Goal: Task Accomplishment & Management: Use online tool/utility

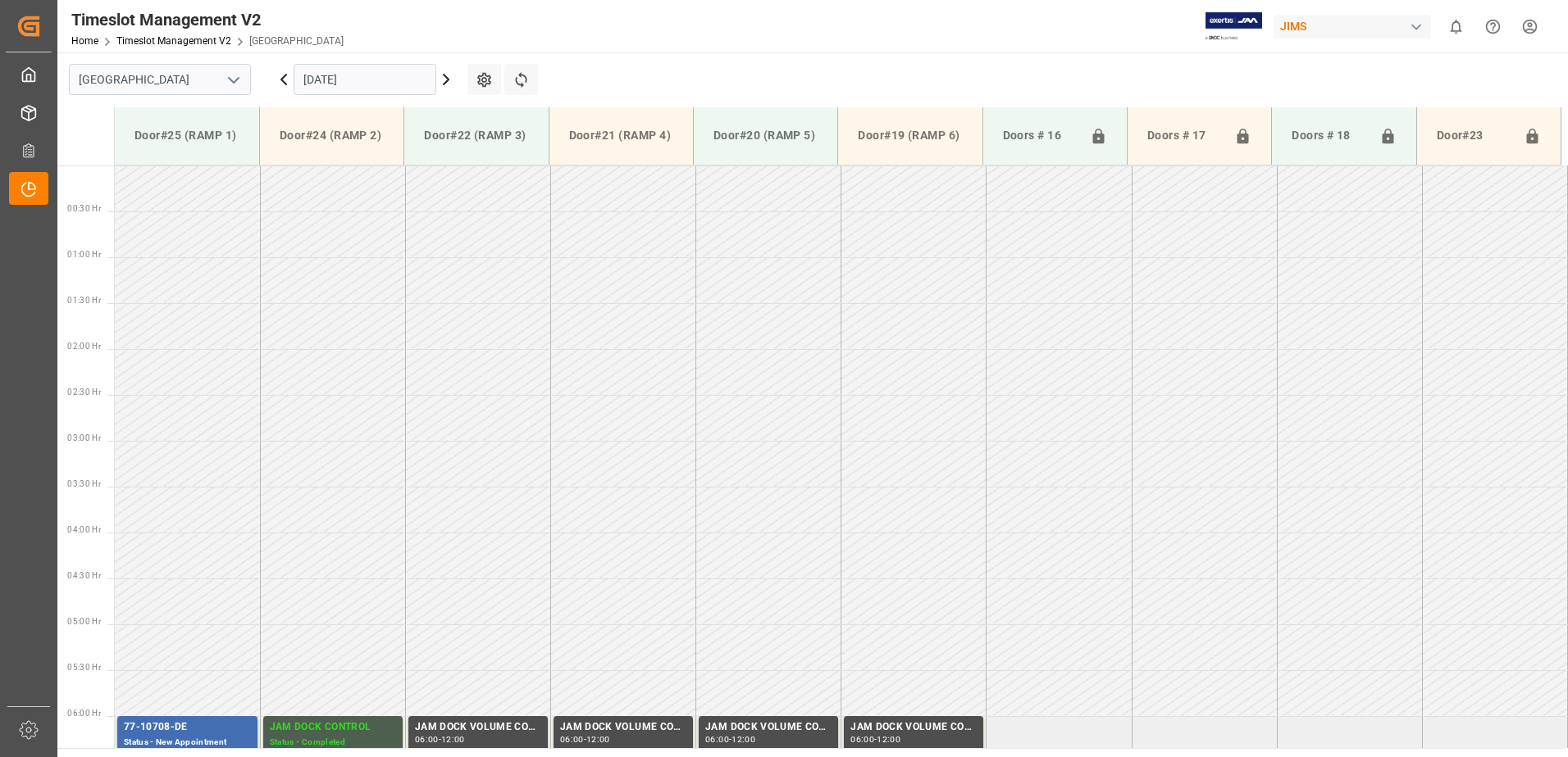
scroll to position [450, 0]
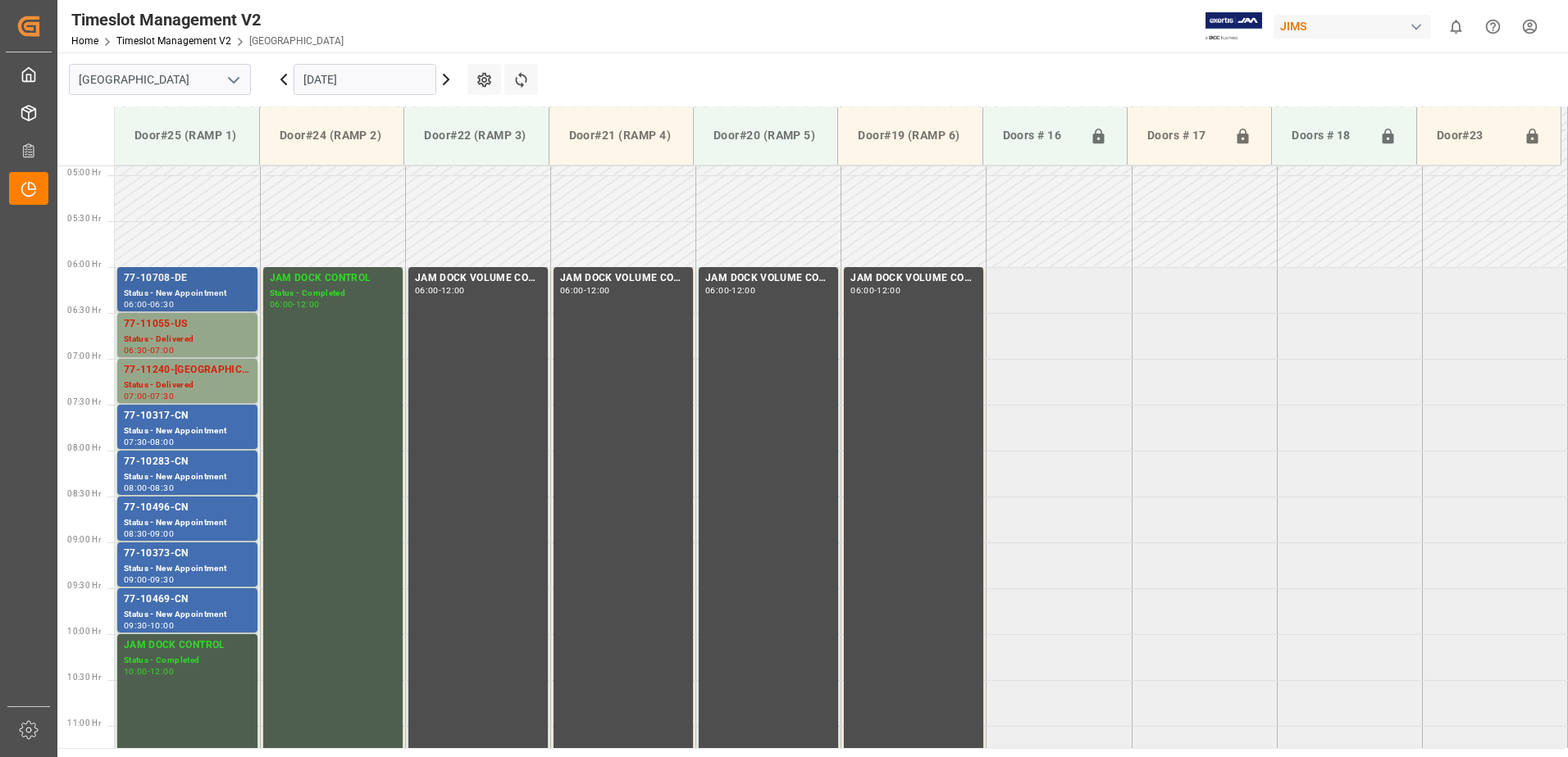
click at [203, 286] on div "Status - New Appointment" at bounding box center [187, 293] width 127 height 14
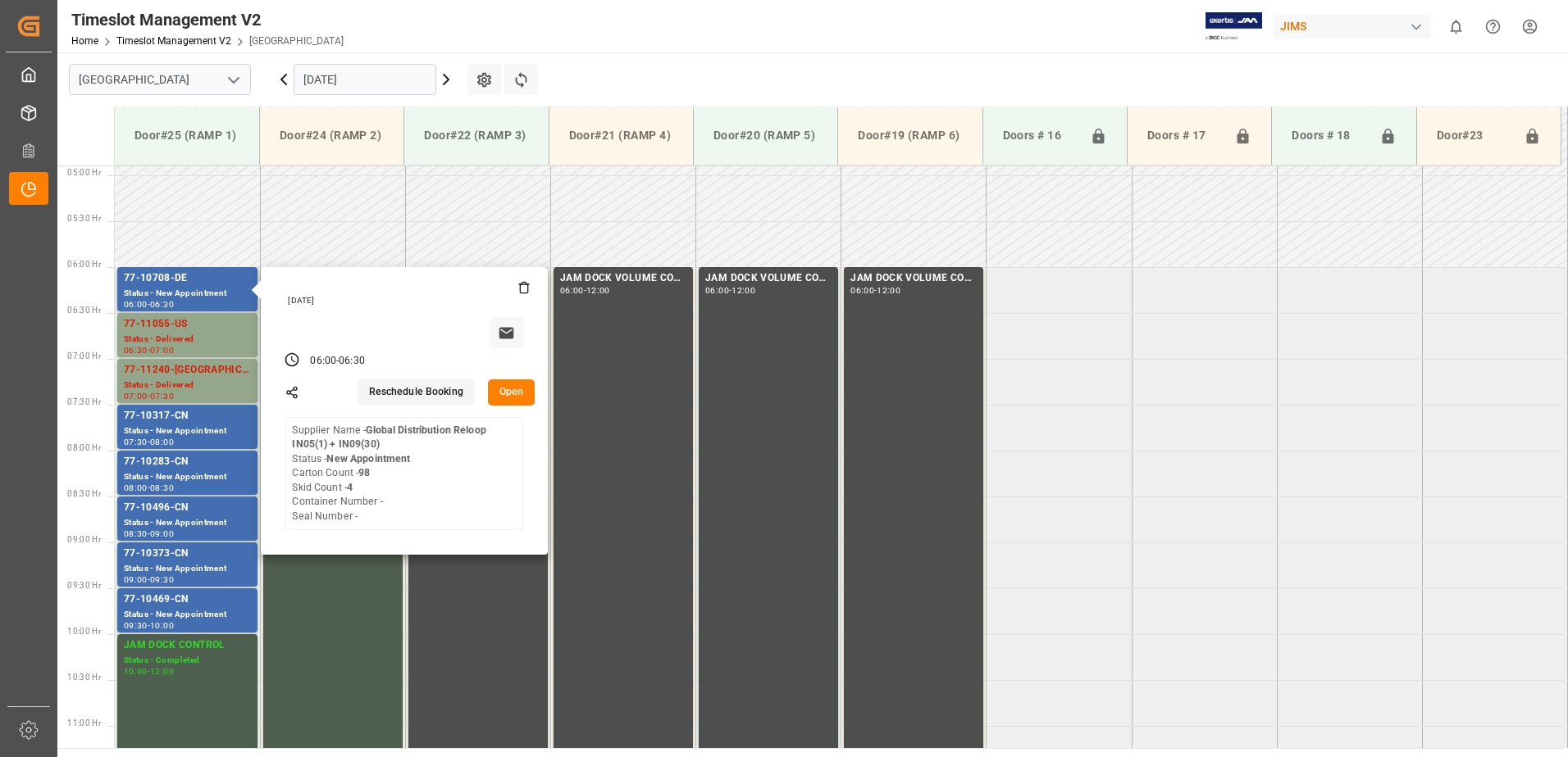
click at [517, 390] on button "Open" at bounding box center [512, 393] width 47 height 27
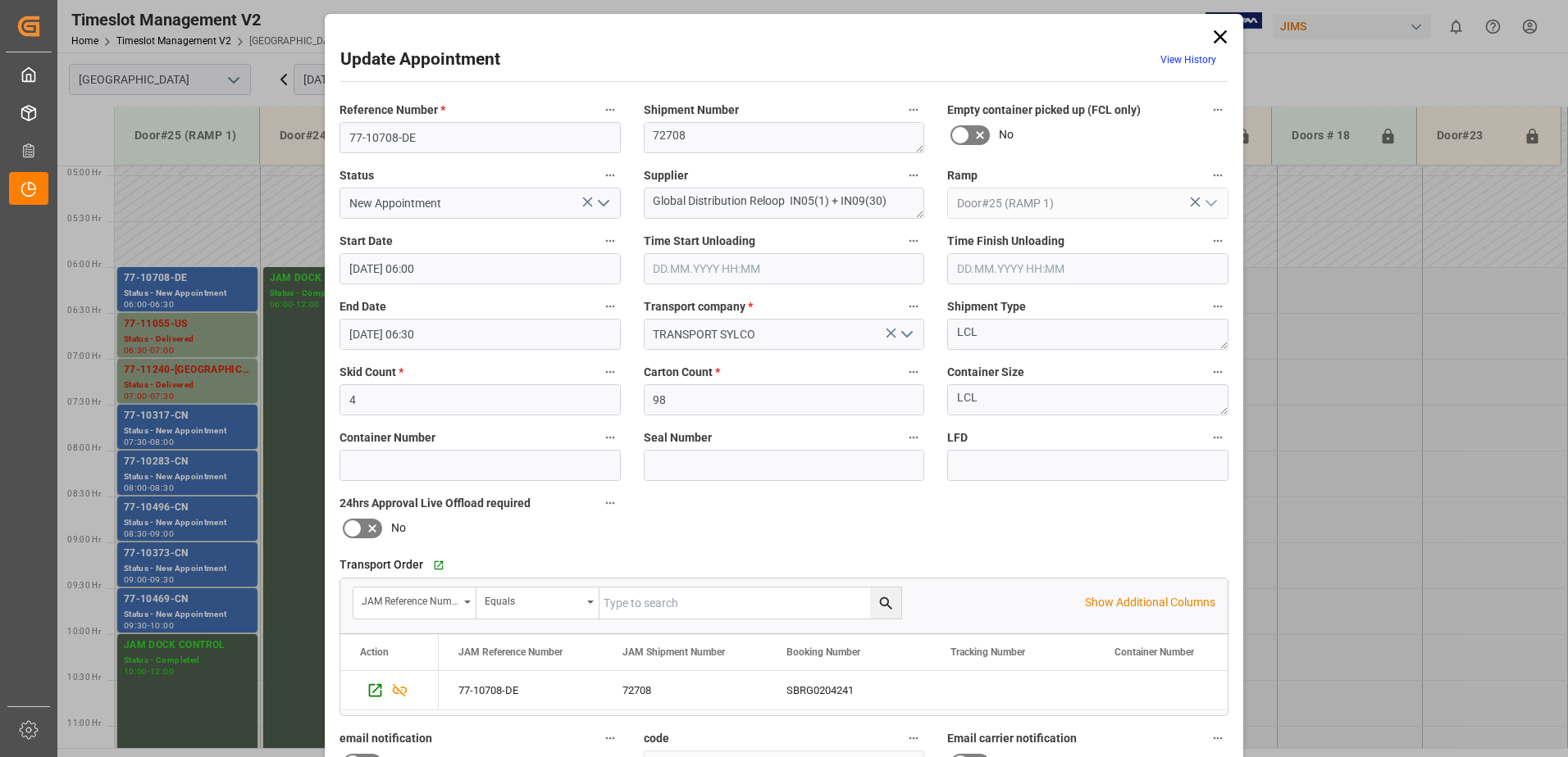
click at [603, 205] on icon "open menu" at bounding box center [604, 203] width 20 height 20
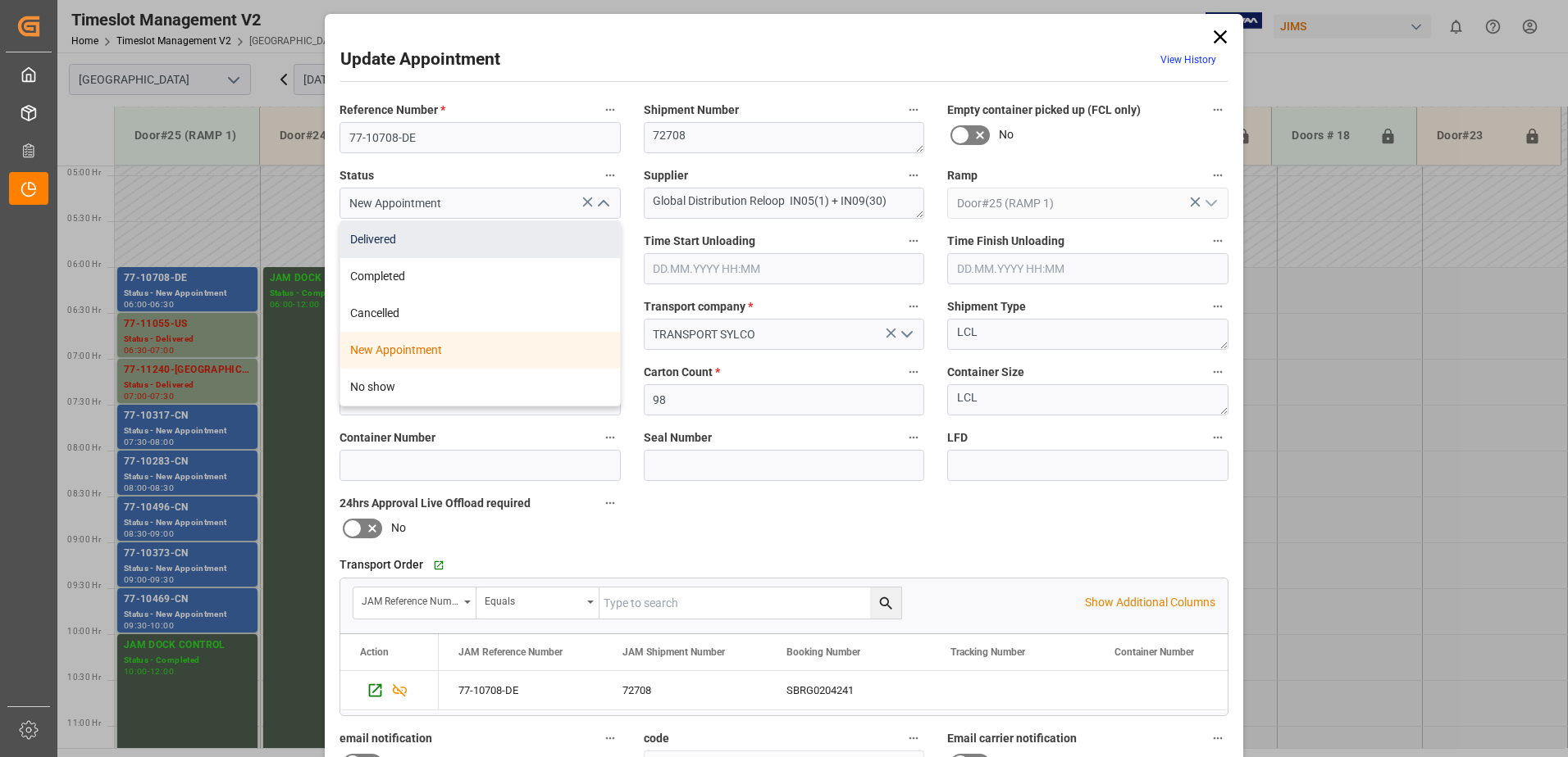
click at [484, 241] on div "Delivered" at bounding box center [480, 239] width 280 height 37
type input "Delivered"
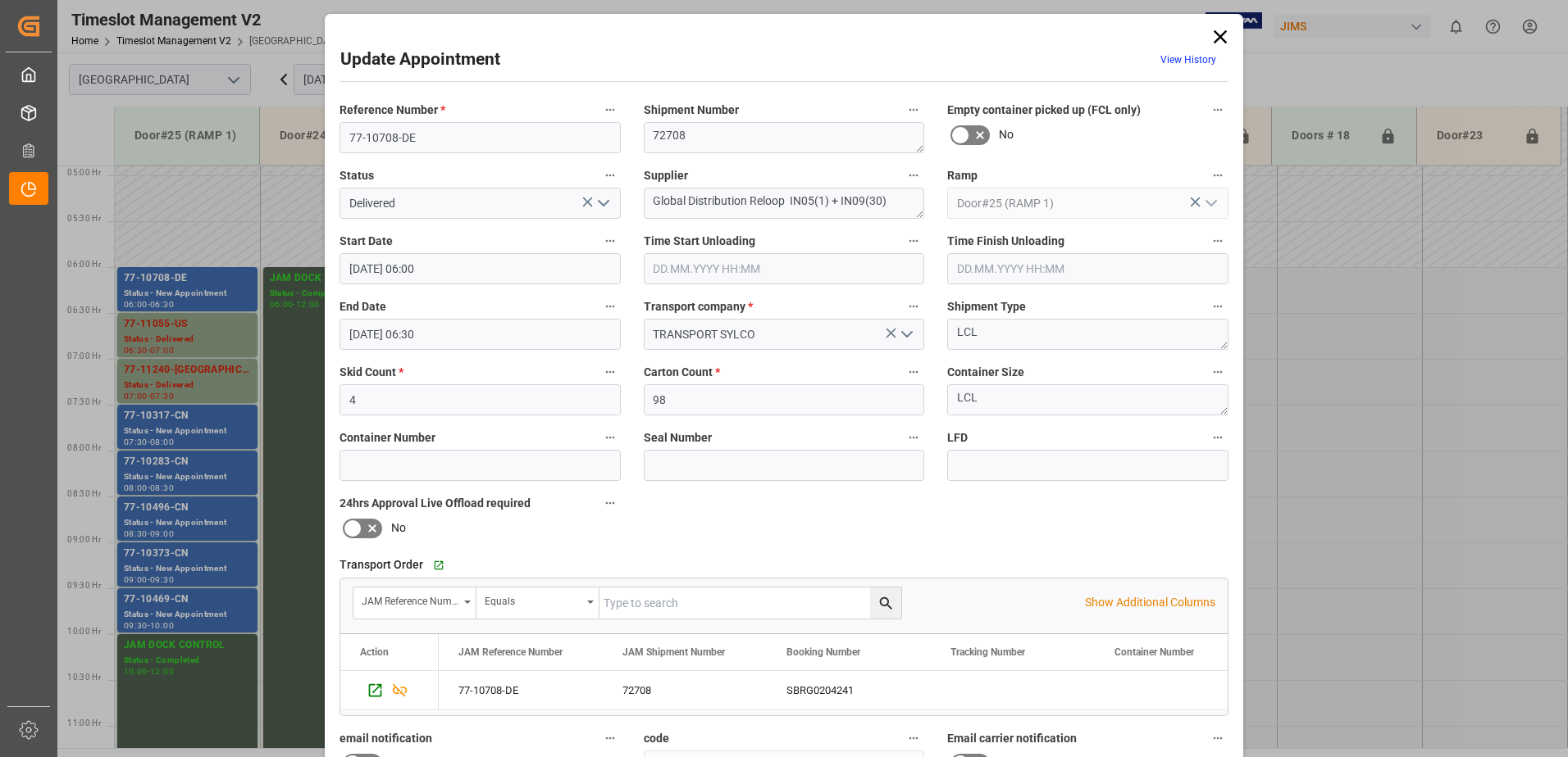
click at [699, 268] on input "text" at bounding box center [784, 268] width 281 height 31
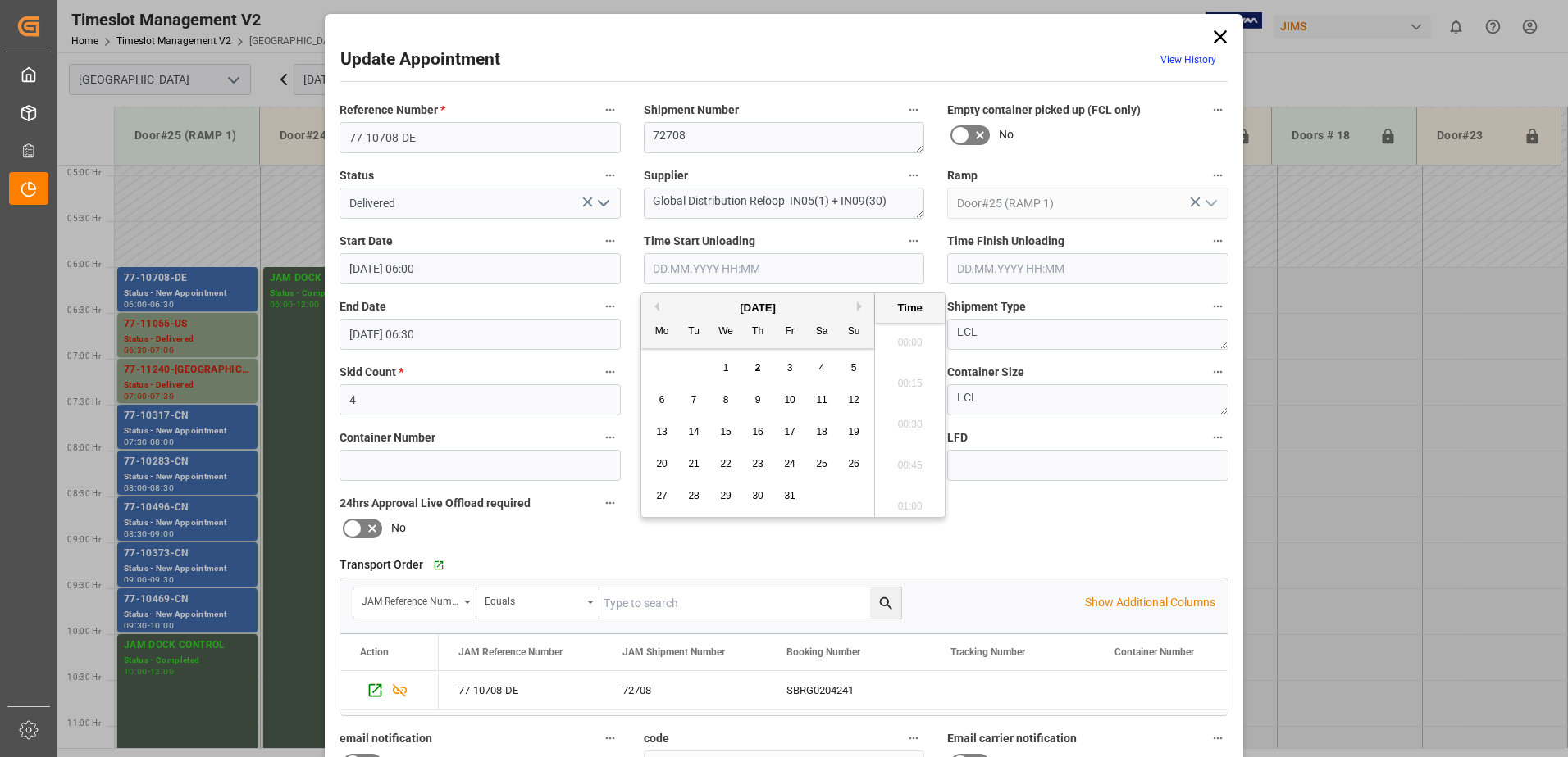
scroll to position [1318, 0]
click at [759, 370] on span "2" at bounding box center [758, 368] width 6 height 11
click at [909, 458] on li "08:45" at bounding box center [909, 460] width 69 height 41
type input "[DATE] 08:45"
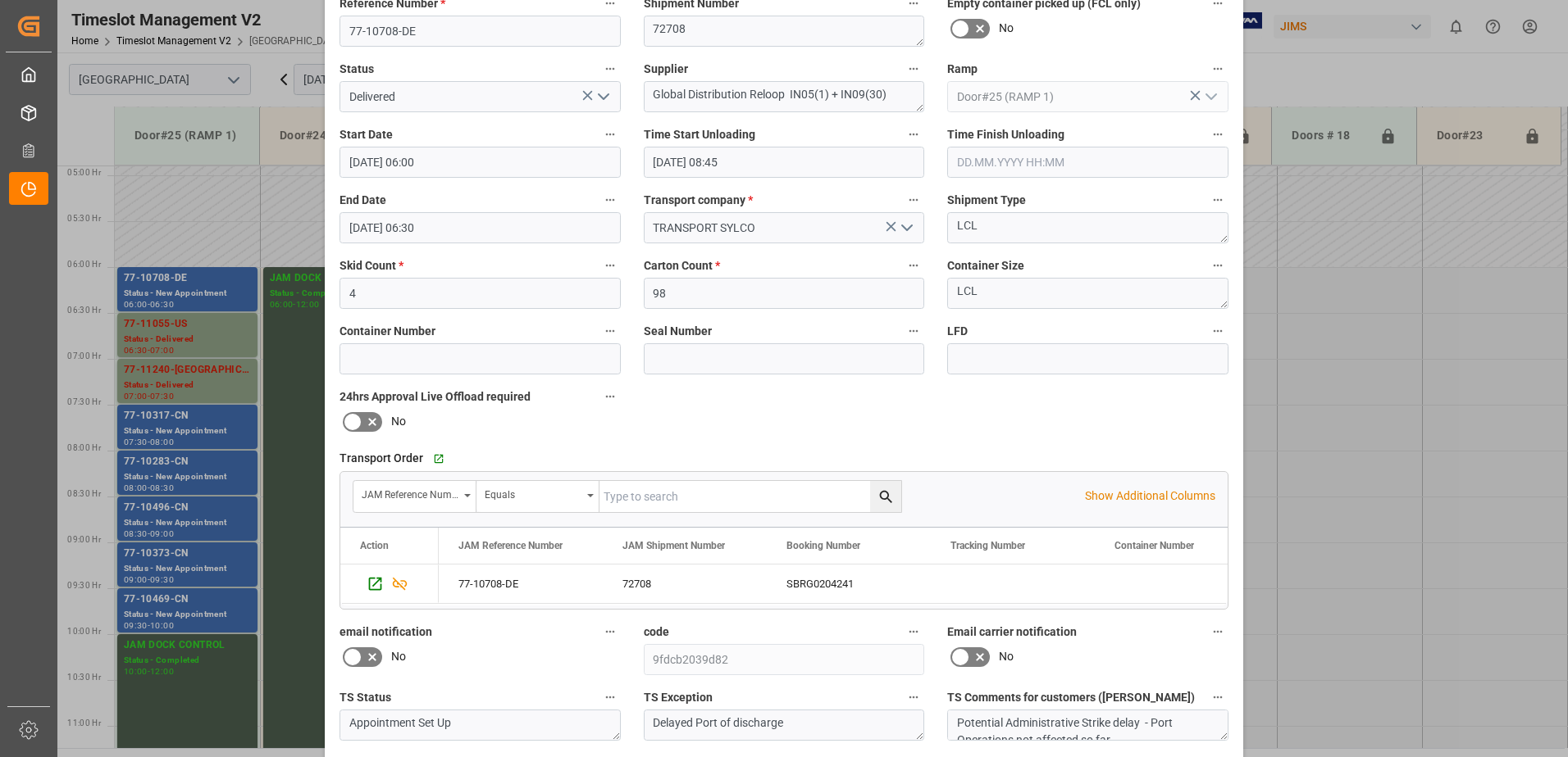
scroll to position [239, 0]
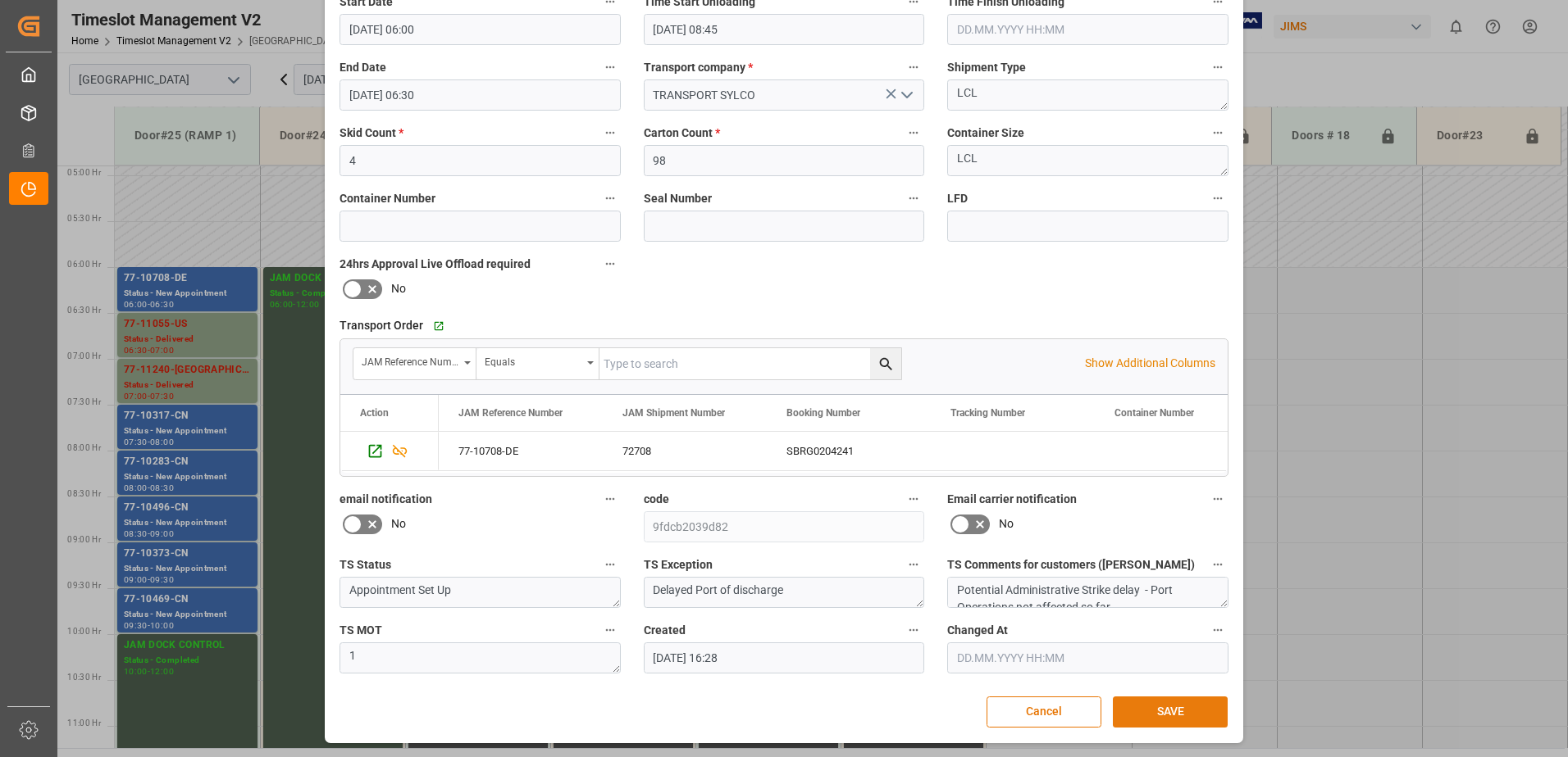
click at [1180, 710] on button "SAVE" at bounding box center [1170, 711] width 115 height 31
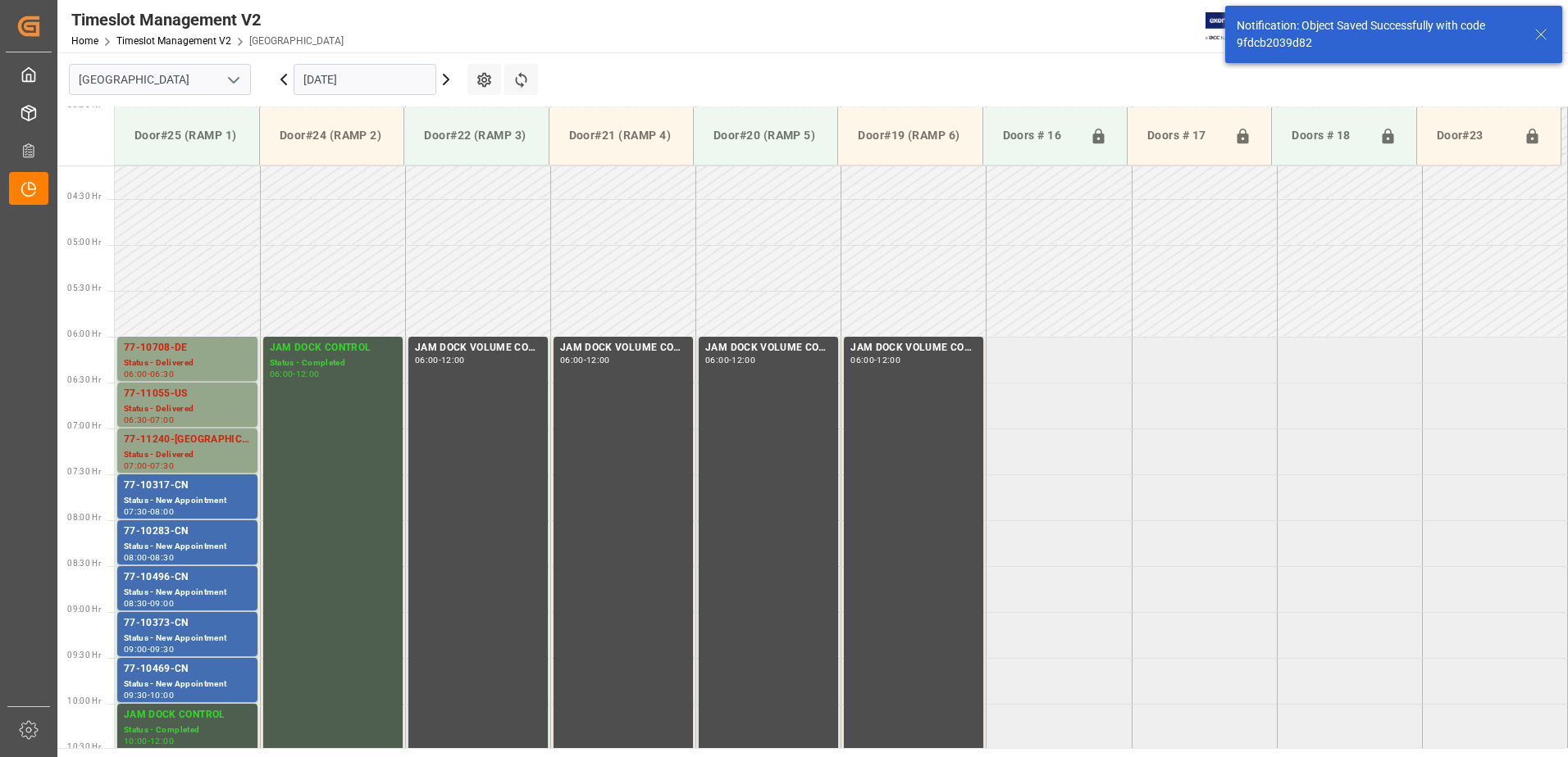
scroll to position [450, 0]
